Goal: Communication & Community: Answer question/provide support

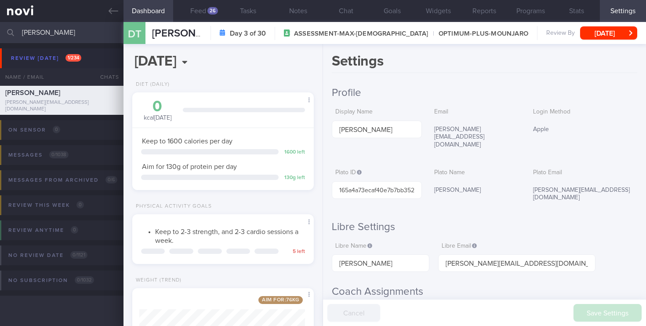
select select "9"
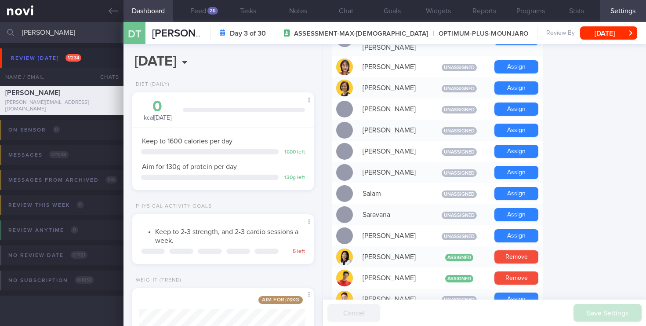
click at [150, 13] on button "Dashboard" at bounding box center [148, 11] width 50 height 22
click at [336, 11] on button "Chat" at bounding box center [346, 11] width 46 height 22
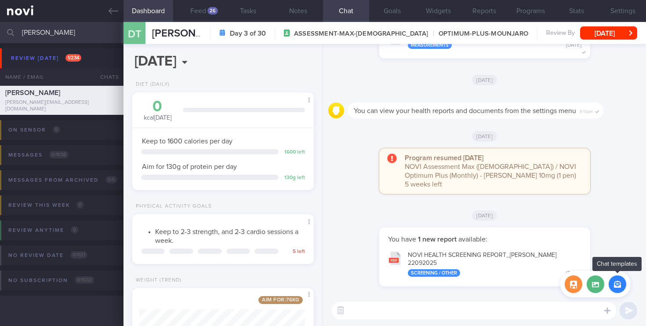
click at [619, 285] on button "button" at bounding box center [617, 284] width 18 height 18
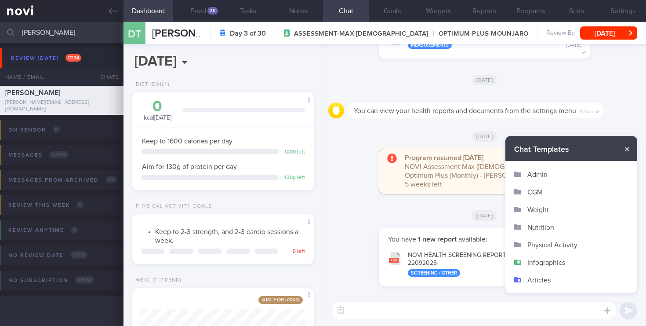
click at [546, 262] on button "Infographics" at bounding box center [571, 262] width 132 height 18
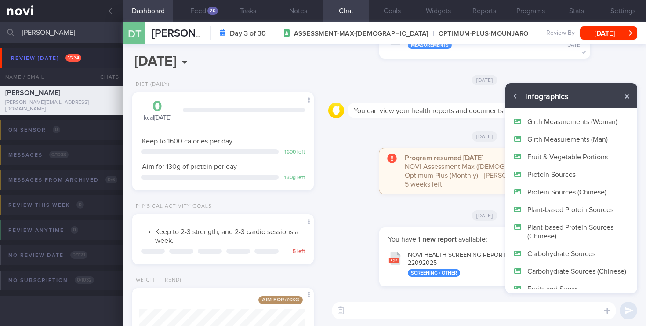
click at [563, 167] on button "Protein Sources" at bounding box center [571, 174] width 132 height 18
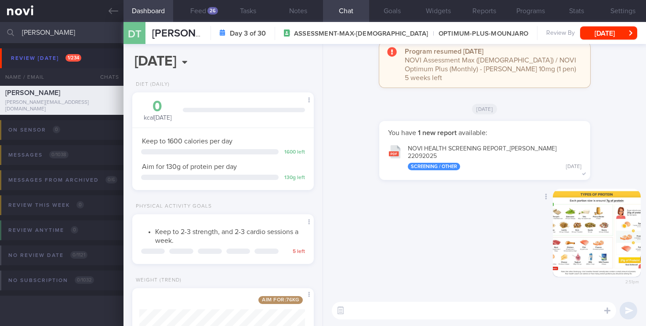
click at [603, 216] on button "button" at bounding box center [597, 232] width 88 height 88
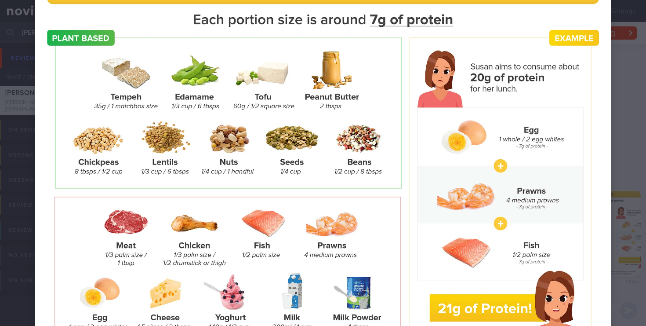
scroll to position [55, 0]
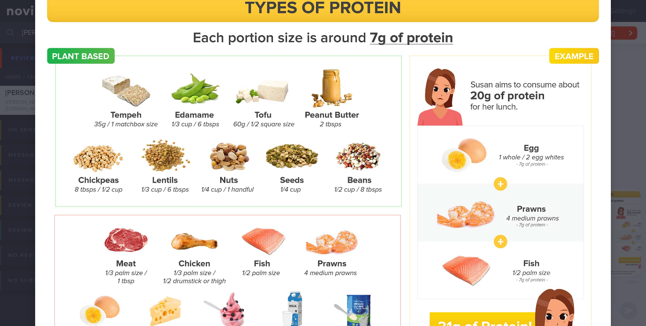
click at [637, 105] on div at bounding box center [323, 193] width 646 height 496
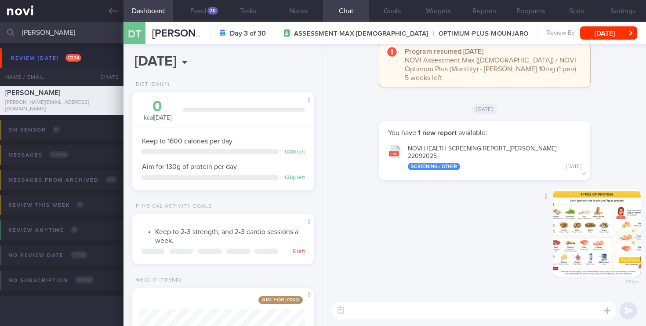
click at [594, 249] on button "button" at bounding box center [597, 232] width 88 height 88
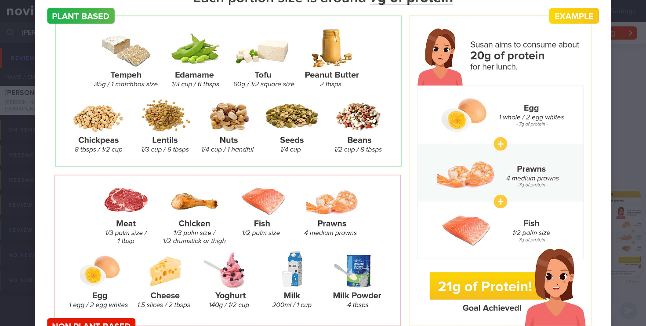
scroll to position [97, 0]
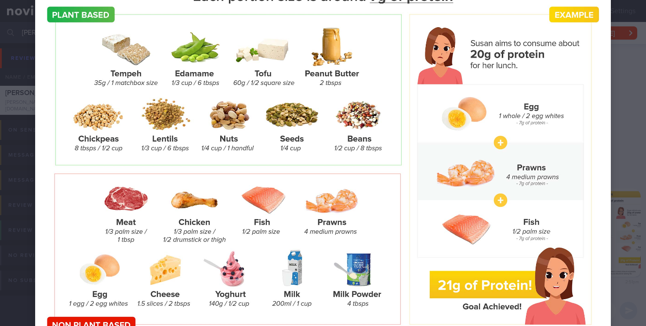
click at [624, 88] on div at bounding box center [323, 151] width 646 height 496
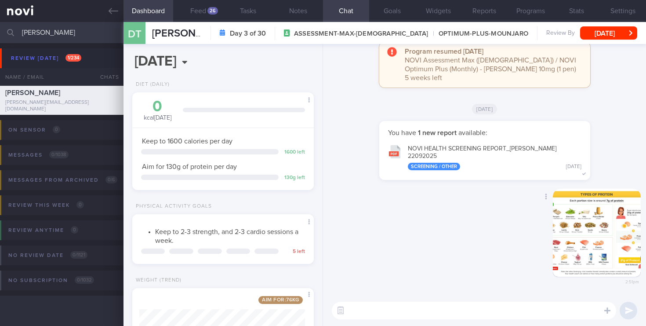
click at [580, 244] on button "button" at bounding box center [597, 232] width 88 height 88
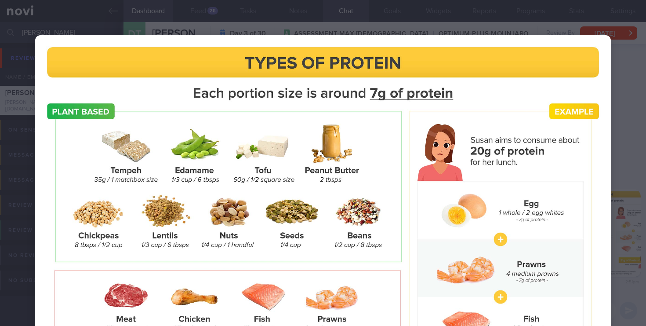
click at [624, 142] on div at bounding box center [323, 248] width 646 height 496
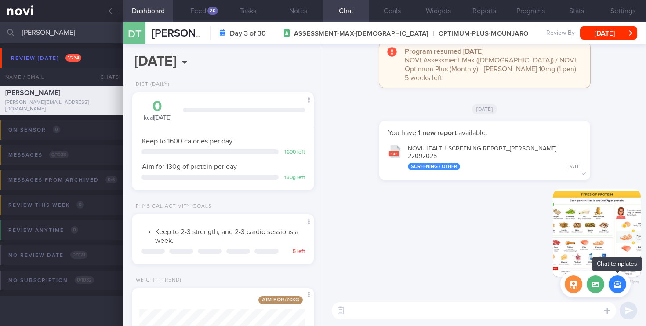
click at [616, 286] on button "button" at bounding box center [617, 284] width 18 height 18
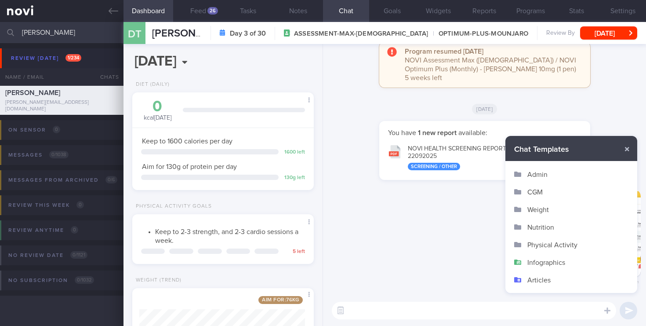
click at [553, 265] on button "Infographics" at bounding box center [571, 262] width 132 height 18
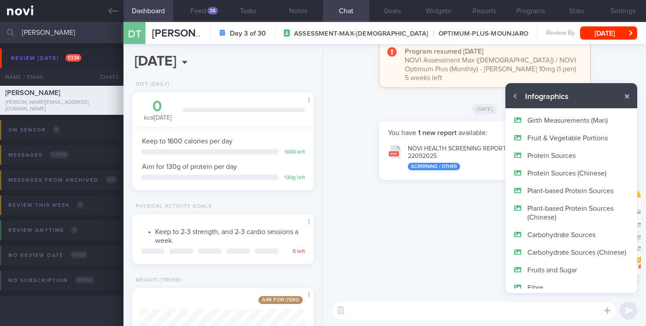
scroll to position [23, 0]
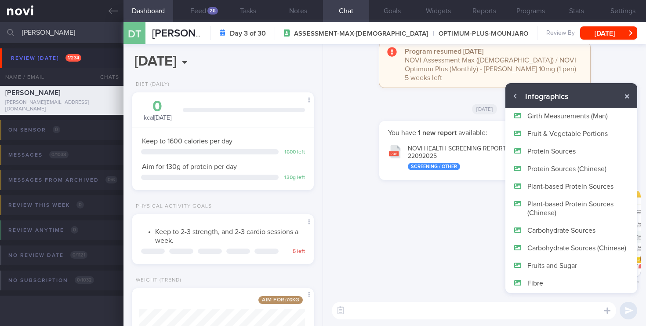
click at [547, 185] on button "Plant-based Protein Sources" at bounding box center [571, 186] width 132 height 18
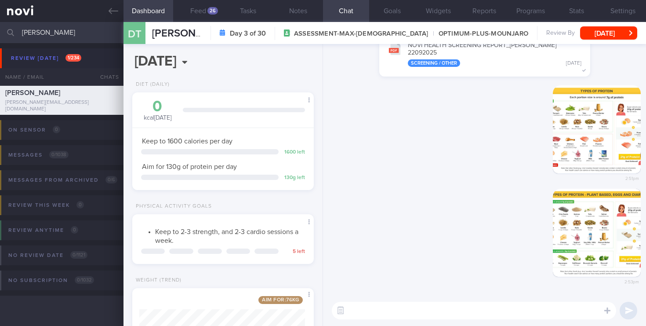
scroll to position [0, 0]
click at [577, 232] on button "button" at bounding box center [597, 232] width 88 height 88
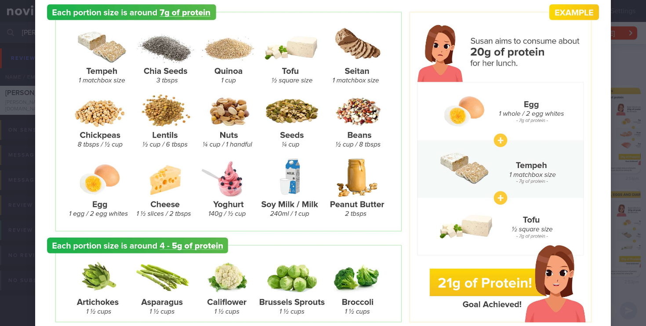
scroll to position [92, 0]
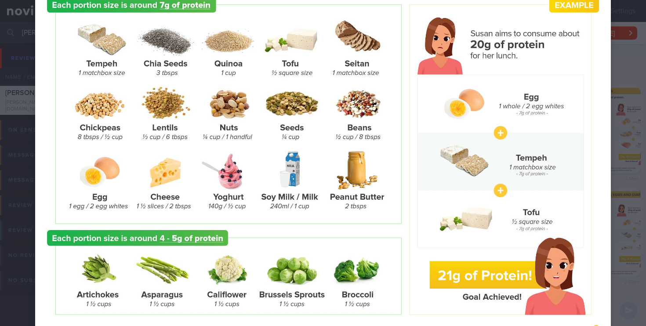
click at [619, 183] on div at bounding box center [323, 150] width 646 height 485
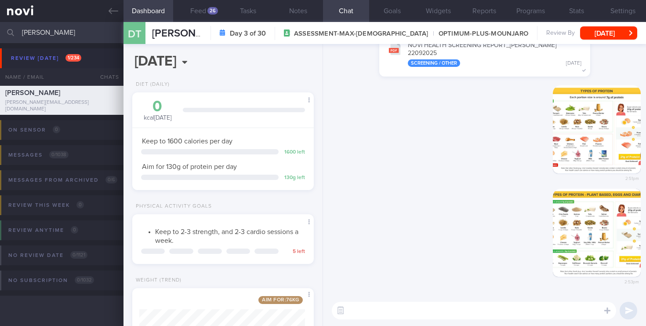
click at [357, 308] on textarea at bounding box center [474, 310] width 284 height 18
type textarea "("
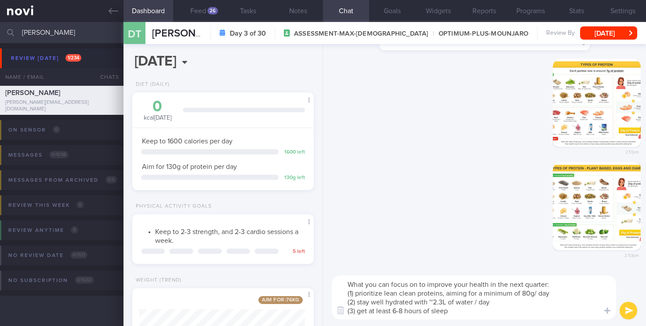
scroll to position [0, 0]
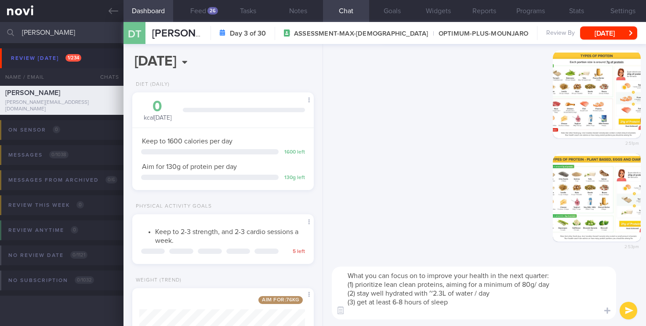
type textarea "What you can focus on to improve your health in the next quarter: (1) prioritiz…"
click at [628, 314] on button "submit" at bounding box center [628, 310] width 18 height 18
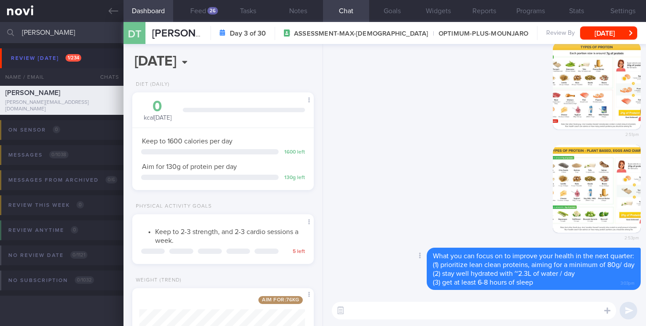
type textarea "("
type textarea "M"
type textarea "Monitor home BP readings on [MEDICAL_DATA]"
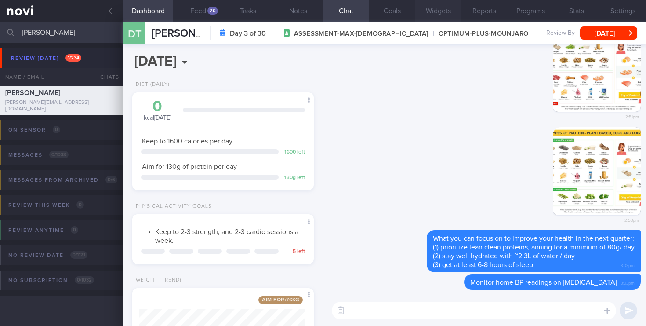
click at [437, 14] on button "Widgets" at bounding box center [438, 11] width 46 height 22
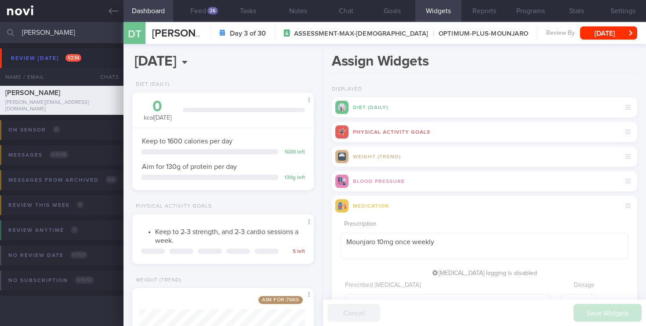
click at [342, 72] on h1 "Assign Widgets" at bounding box center [484, 63] width 305 height 20
